Goal: Communication & Community: Answer question/provide support

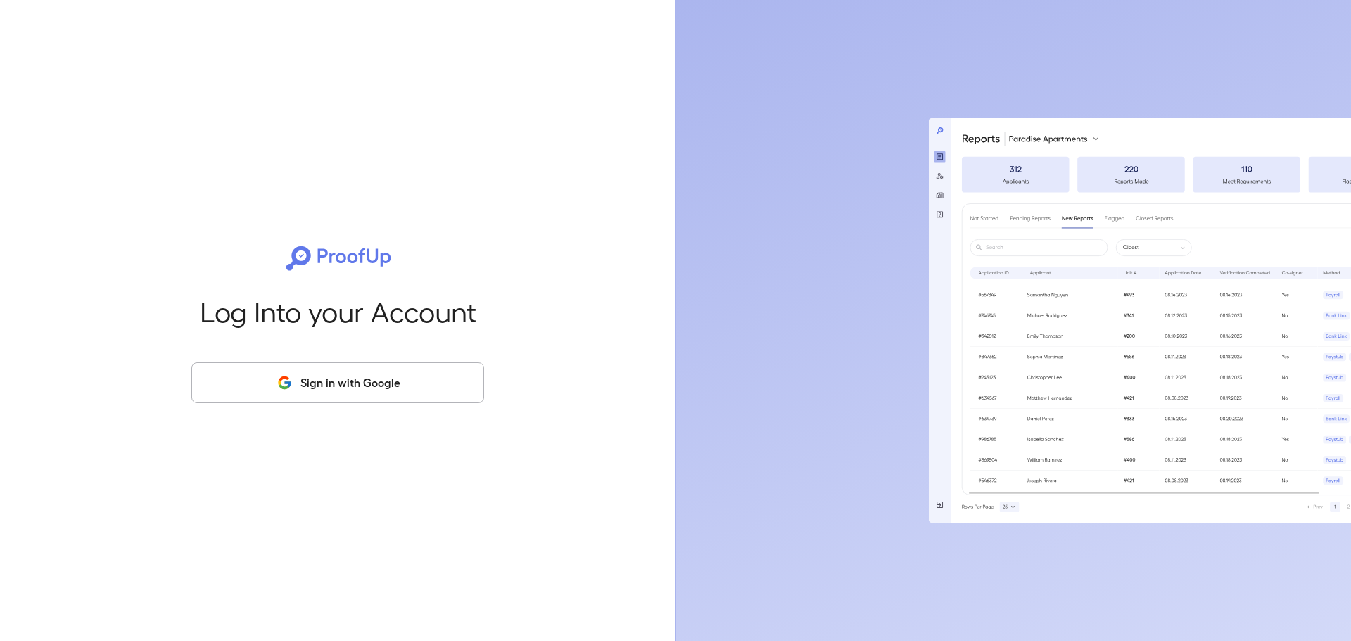
click at [369, 378] on button "Sign in with Google" at bounding box center [337, 382] width 293 height 41
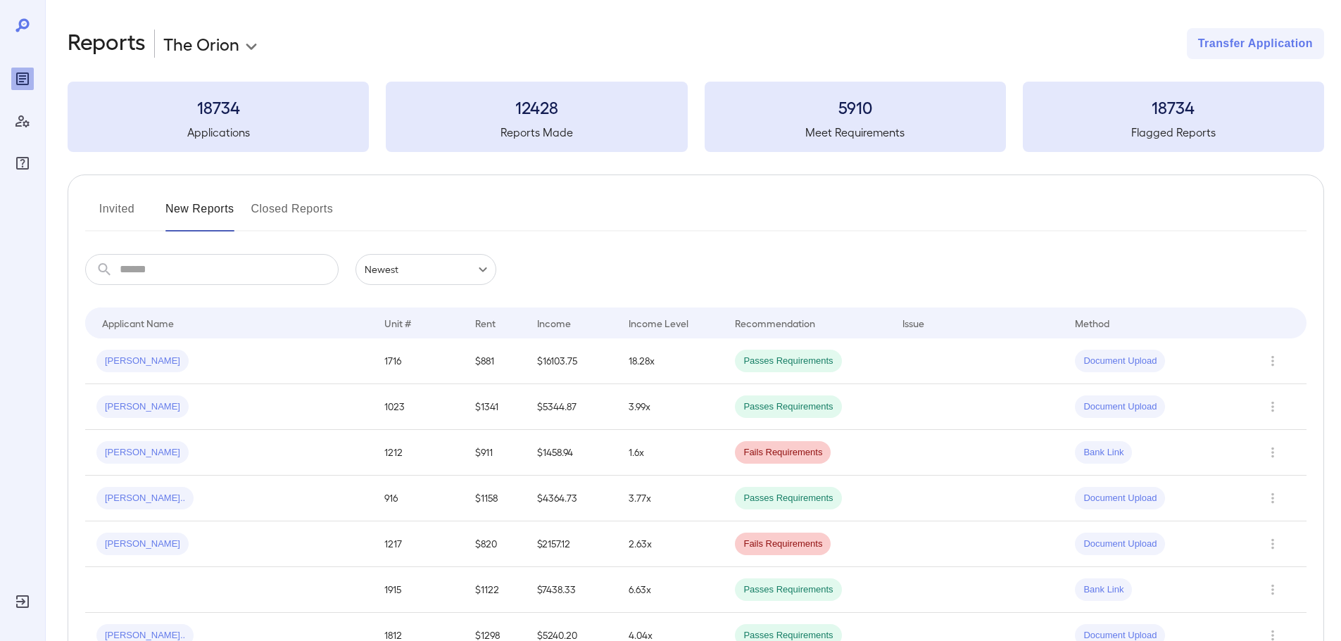
click at [265, 451] on div "[PERSON_NAME]" at bounding box center [228, 452] width 265 height 23
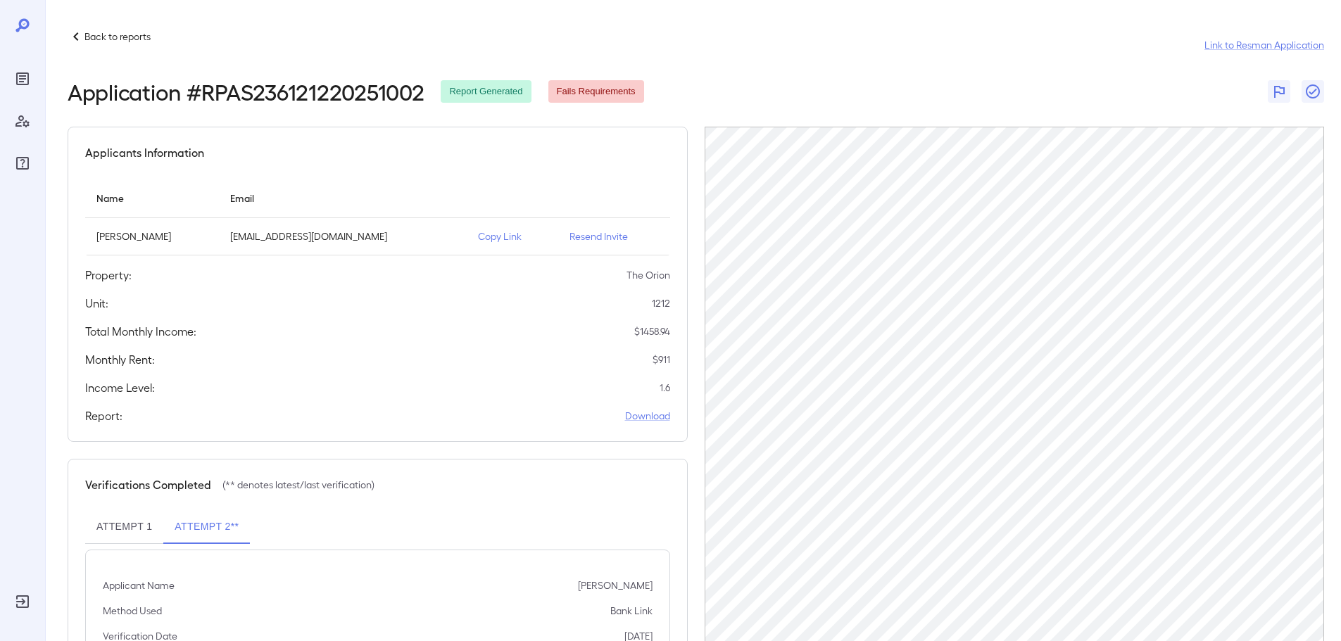
click at [501, 237] on p "Copy Link" at bounding box center [512, 236] width 69 height 14
click at [578, 236] on p "Resend Invite" at bounding box center [613, 236] width 89 height 14
